Goal: Information Seeking & Learning: Find specific fact

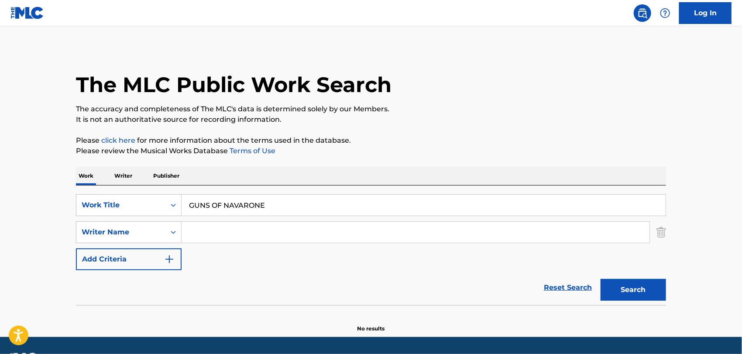
drag, startPoint x: 225, startPoint y: 239, endPoint x: 224, endPoint y: 243, distance: 4.5
click at [225, 239] on input "Search Form" at bounding box center [416, 232] width 468 height 21
paste input "[PERSON_NAME]"
type input "[PERSON_NAME]"
click at [601, 279] on button "Search" at bounding box center [634, 290] width 66 height 22
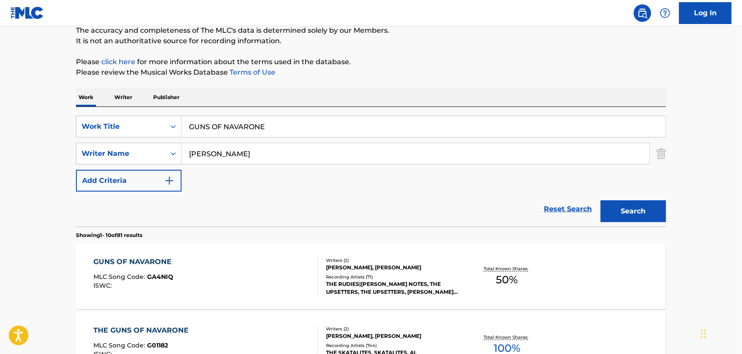
scroll to position [102, 0]
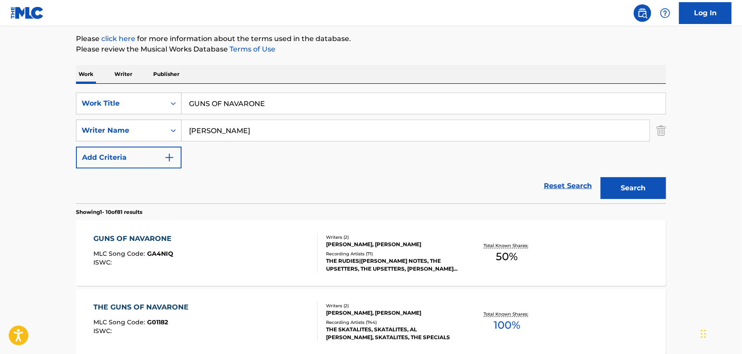
click at [255, 248] on div "GUNS OF NAVARONE MLC Song Code : GA4NIQ ISWC :" at bounding box center [206, 253] width 224 height 39
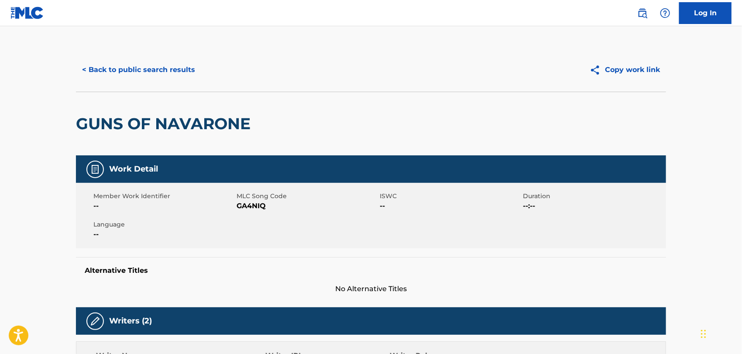
click at [168, 71] on button "< Back to public search results" at bounding box center [138, 70] width 125 height 22
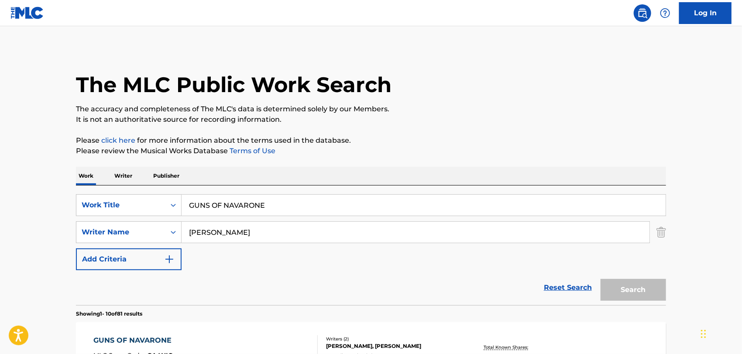
scroll to position [102, 0]
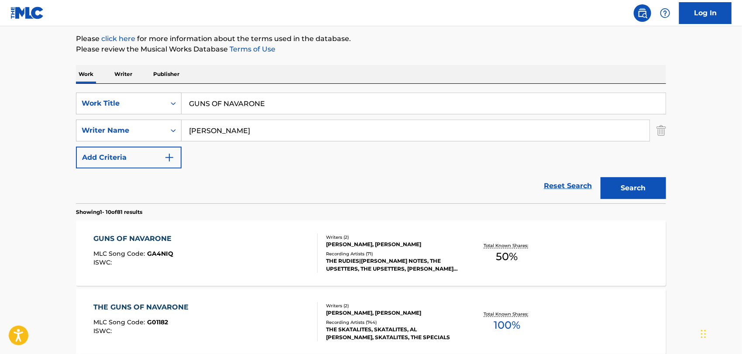
drag, startPoint x: 280, startPoint y: 110, endPoint x: 0, endPoint y: 98, distance: 280.2
paste input "NO SE DE ELLA"
type input "NO SE DE ELLA"
click at [83, 169] on div "Reset Search Search" at bounding box center [371, 186] width 590 height 35
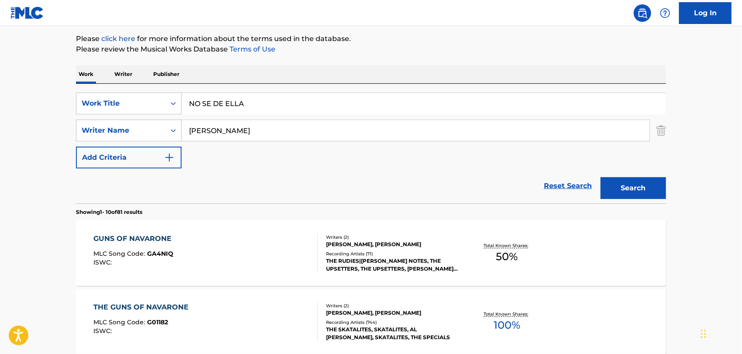
drag, startPoint x: 235, startPoint y: 124, endPoint x: 14, endPoint y: 133, distance: 221.6
paste input "[PERSON_NAME]"
type input "[PERSON_NAME]"
click at [601, 177] on button "Search" at bounding box center [634, 188] width 66 height 22
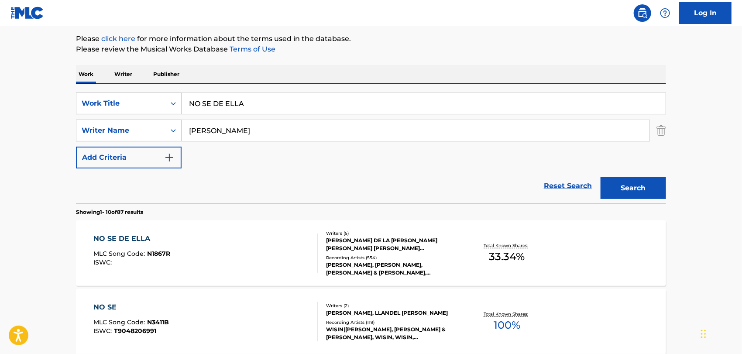
click at [207, 259] on div "NO SE DE ELLA MLC Song Code : N1867R ISWC :" at bounding box center [206, 253] width 224 height 39
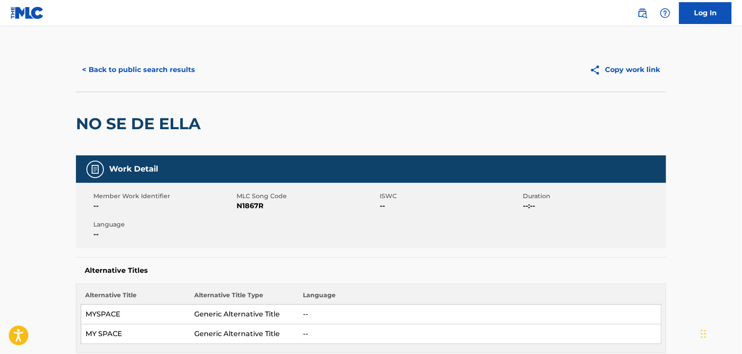
click at [162, 74] on button "< Back to public search results" at bounding box center [138, 70] width 125 height 22
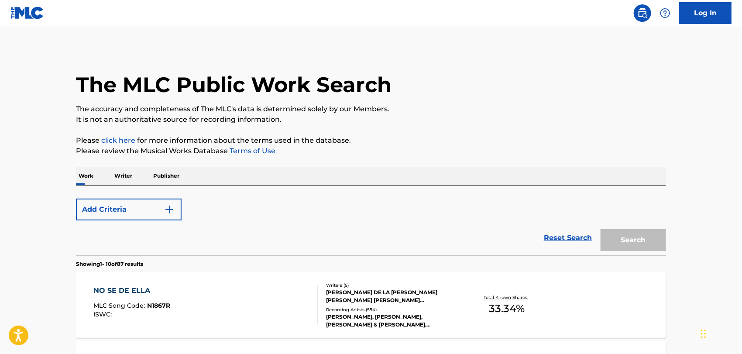
scroll to position [102, 0]
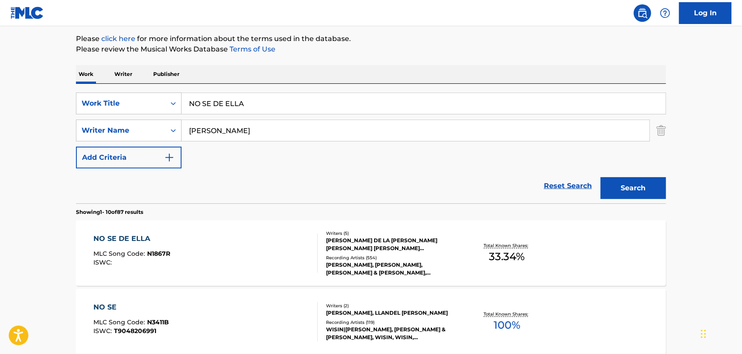
drag, startPoint x: 235, startPoint y: 132, endPoint x: 0, endPoint y: 106, distance: 236.8
paste input "Lun"
type input "Luna"
click at [601, 177] on button "Search" at bounding box center [634, 188] width 66 height 22
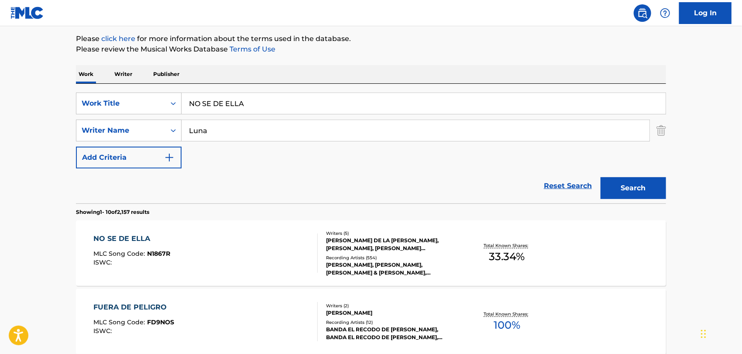
click at [203, 246] on div "NO SE DE ELLA MLC Song Code : N1867R ISWC :" at bounding box center [206, 253] width 224 height 39
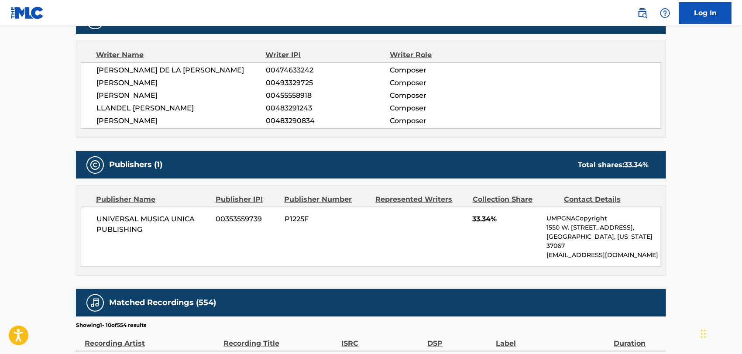
scroll to position [388, 0]
